Goal: Find specific page/section: Find specific page/section

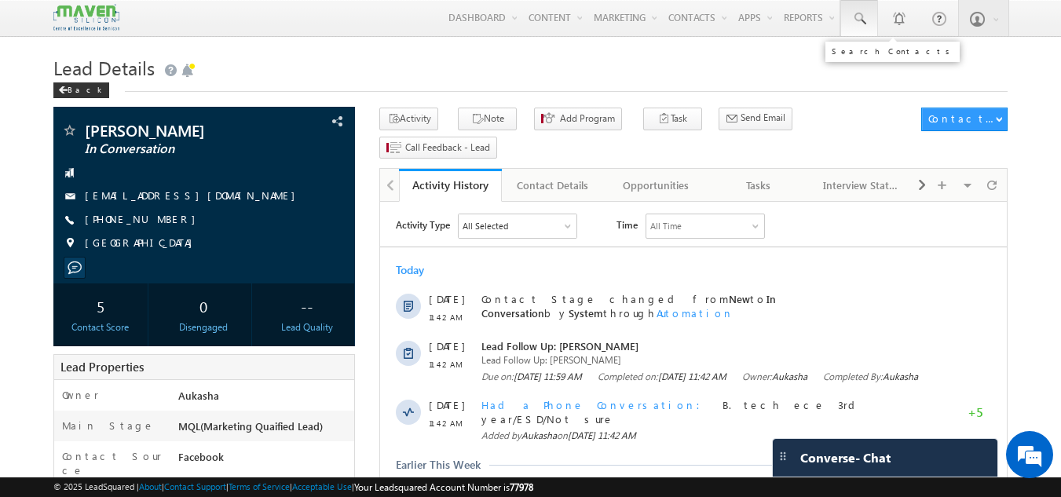
click at [863, 25] on span at bounding box center [859, 19] width 16 height 16
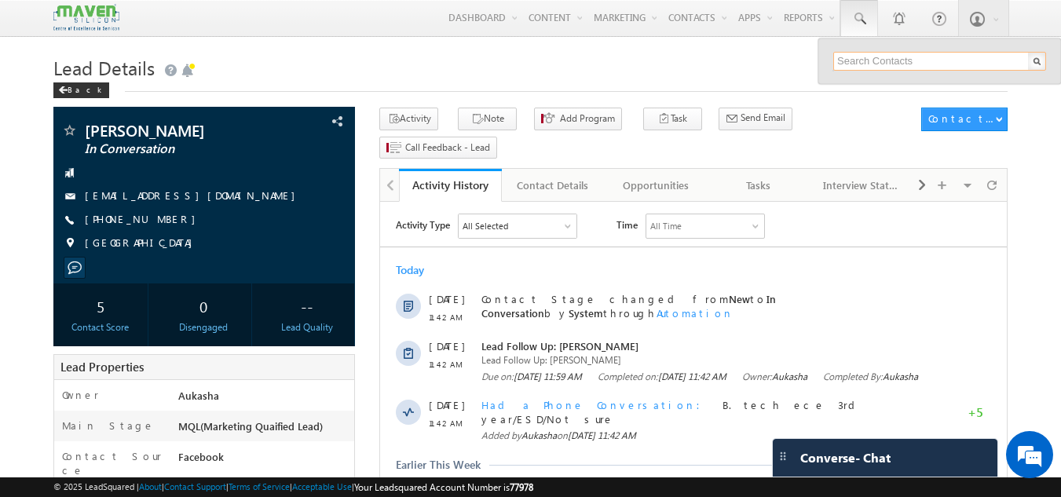
click at [874, 56] on input "text" at bounding box center [939, 61] width 213 height 19
paste input "6363680845"
click at [710, 83] on div "Back" at bounding box center [530, 87] width 955 height 10
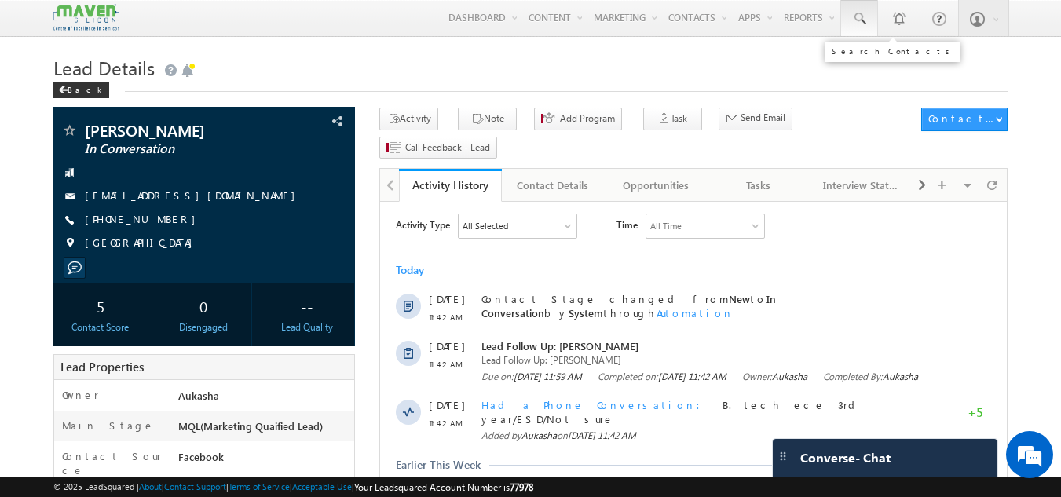
click at [874, 20] on link at bounding box center [859, 18] width 38 height 36
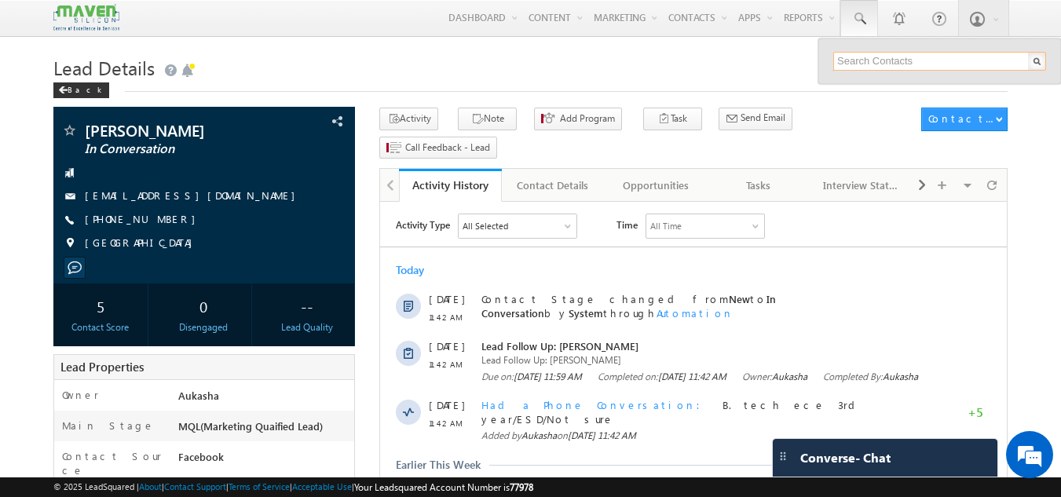
paste input "6363680845"
paste input "Anusha S"
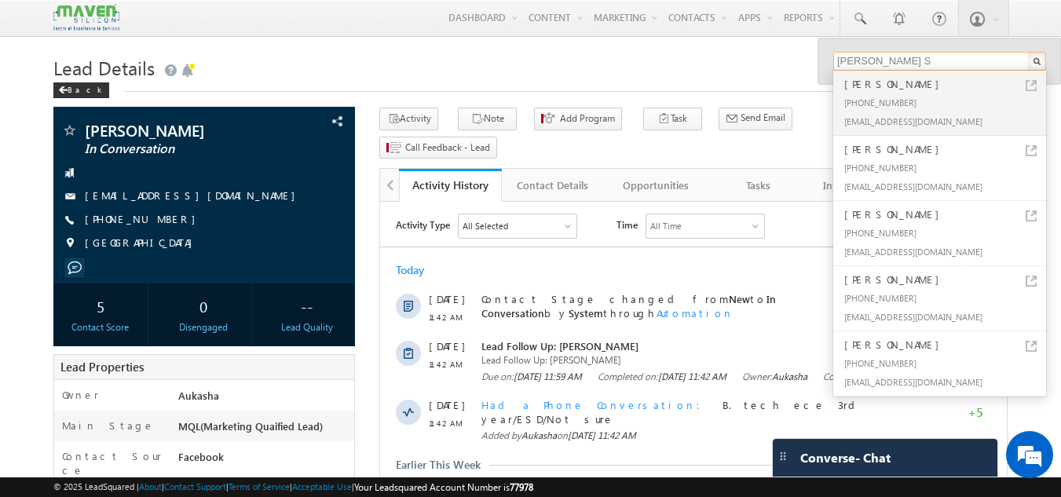
type input "Anusha S"
click at [748, 67] on h1 "Lead Details" at bounding box center [530, 66] width 955 height 31
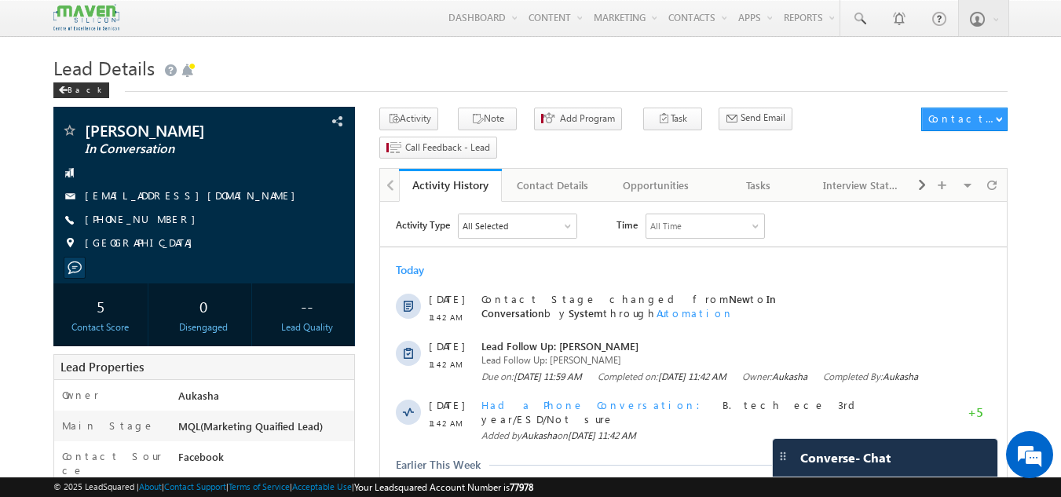
click at [292, 71] on h1 "Lead Details" at bounding box center [530, 66] width 955 height 31
